Goal: Navigation & Orientation: Find specific page/section

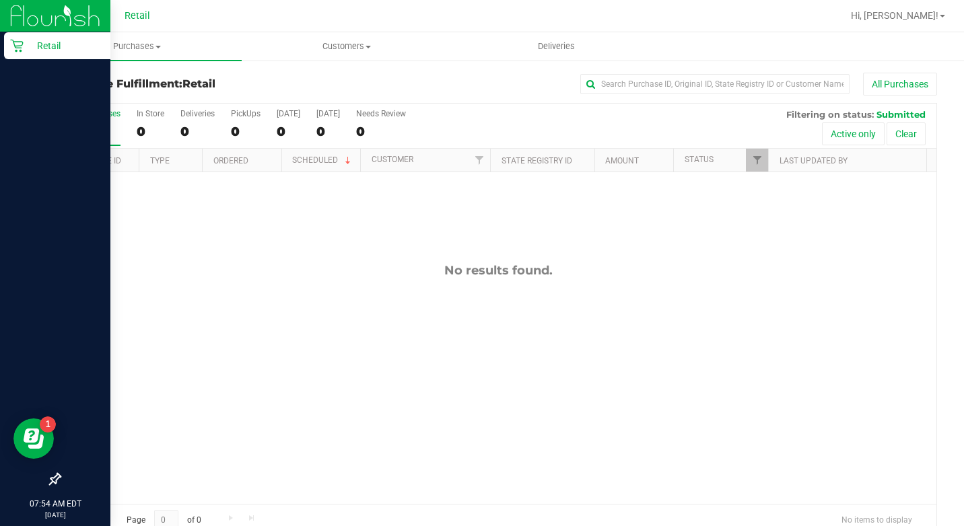
click at [35, 45] on p "Retail" at bounding box center [64, 46] width 81 height 16
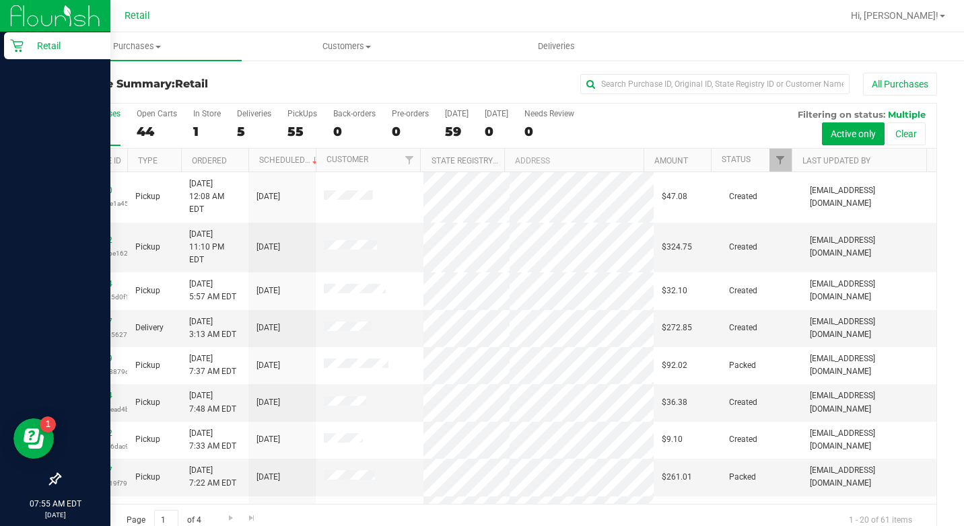
click at [6, 50] on div "Retail" at bounding box center [57, 45] width 106 height 27
click at [11, 50] on icon at bounding box center [16, 45] width 13 height 13
click at [28, 41] on p "Retail" at bounding box center [64, 46] width 81 height 16
click at [27, 44] on p "Retail" at bounding box center [64, 46] width 81 height 16
click at [9, 55] on div "Retail" at bounding box center [57, 45] width 106 height 27
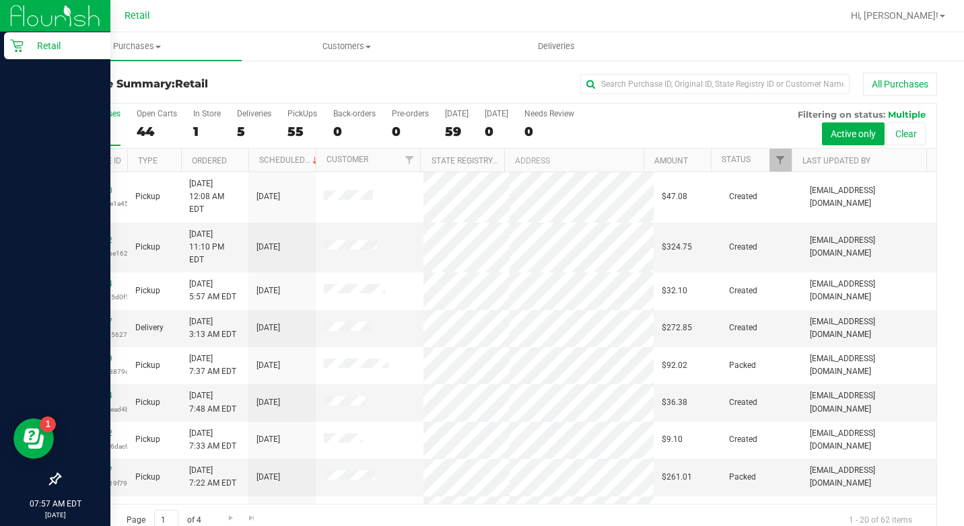
click at [22, 36] on div "Retail" at bounding box center [57, 45] width 106 height 27
click at [27, 40] on p "Retail" at bounding box center [64, 46] width 81 height 16
click at [15, 41] on icon at bounding box center [16, 45] width 13 height 13
